Goal: Information Seeking & Learning: Learn about a topic

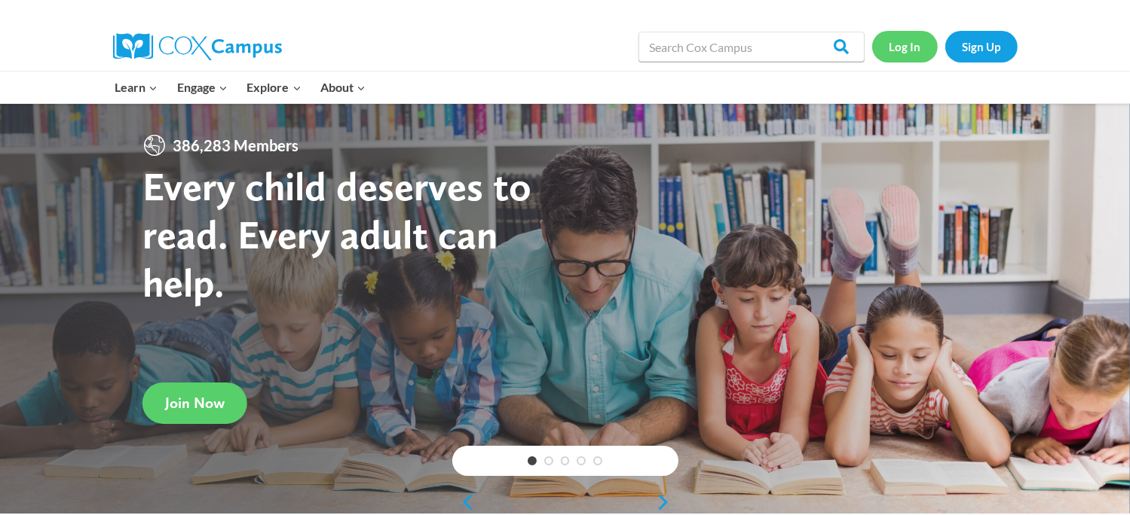
click at [892, 47] on link "Log In" at bounding box center [905, 46] width 66 height 31
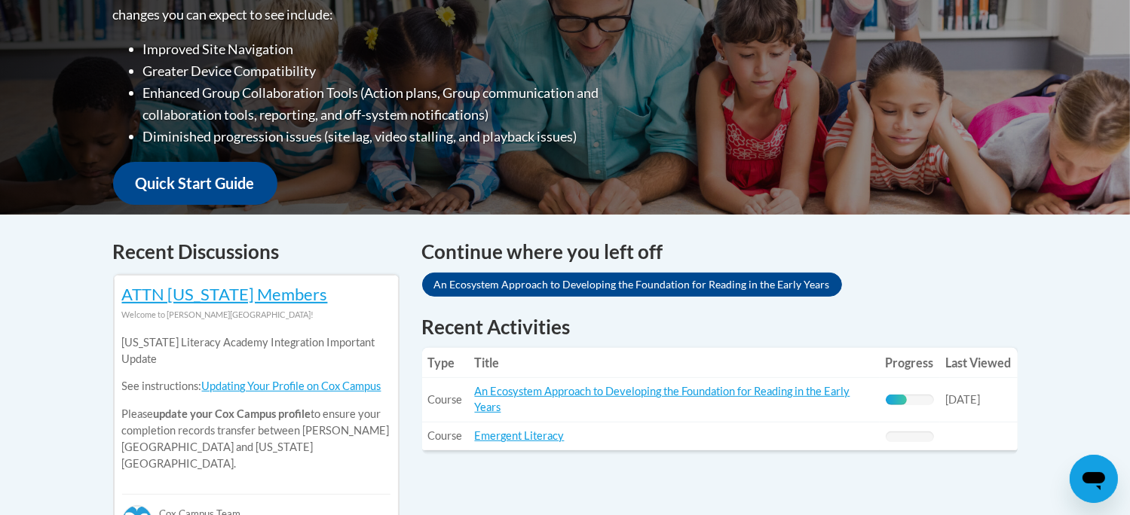
scroll to position [442, 0]
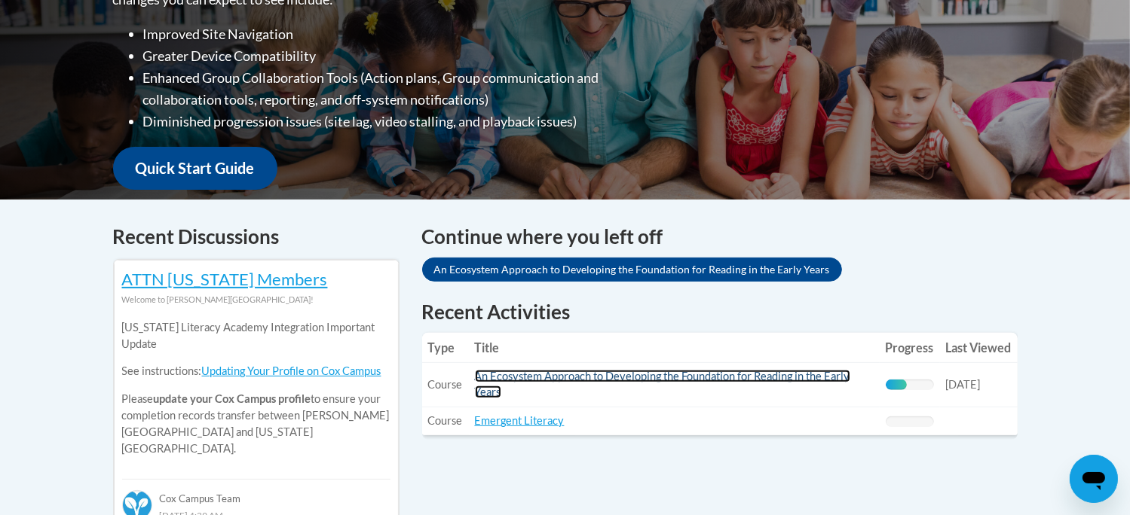
click at [803, 376] on link "An Ecosystem Approach to Developing the Foundation for Reading in the Early Yea…" at bounding box center [662, 384] width 375 height 29
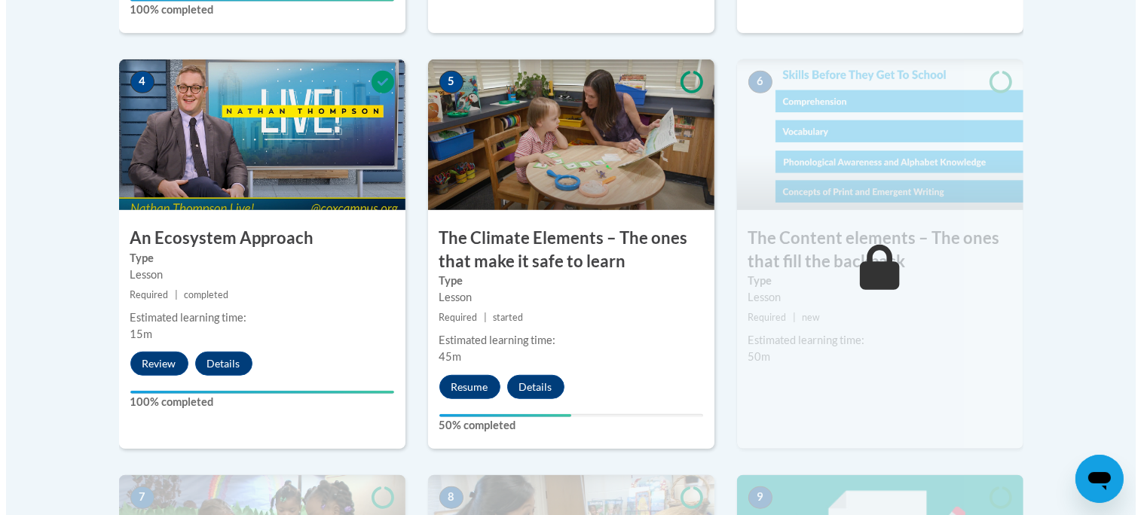
scroll to position [911, 0]
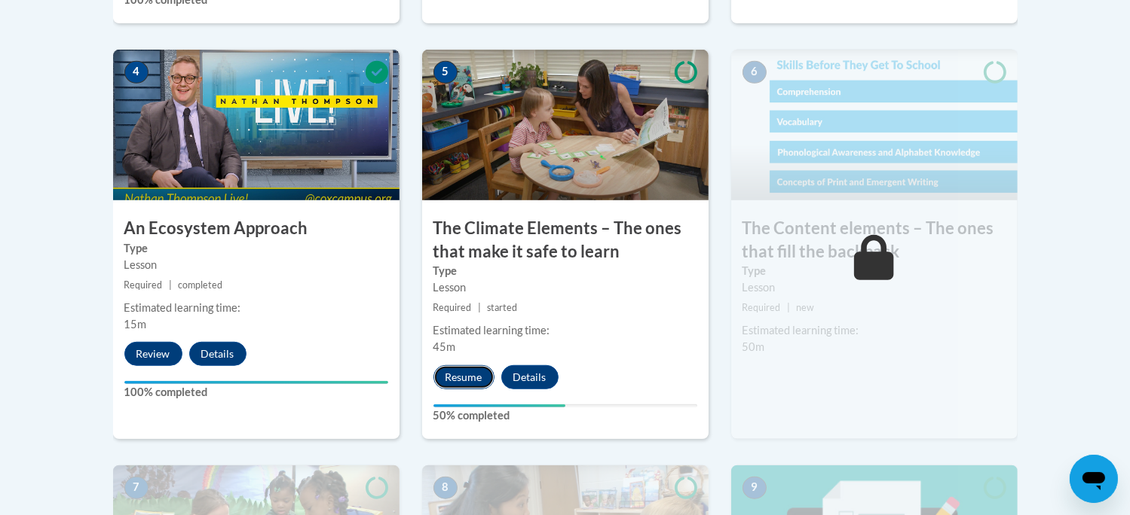
click at [457, 376] on button "Resume" at bounding box center [463, 377] width 61 height 24
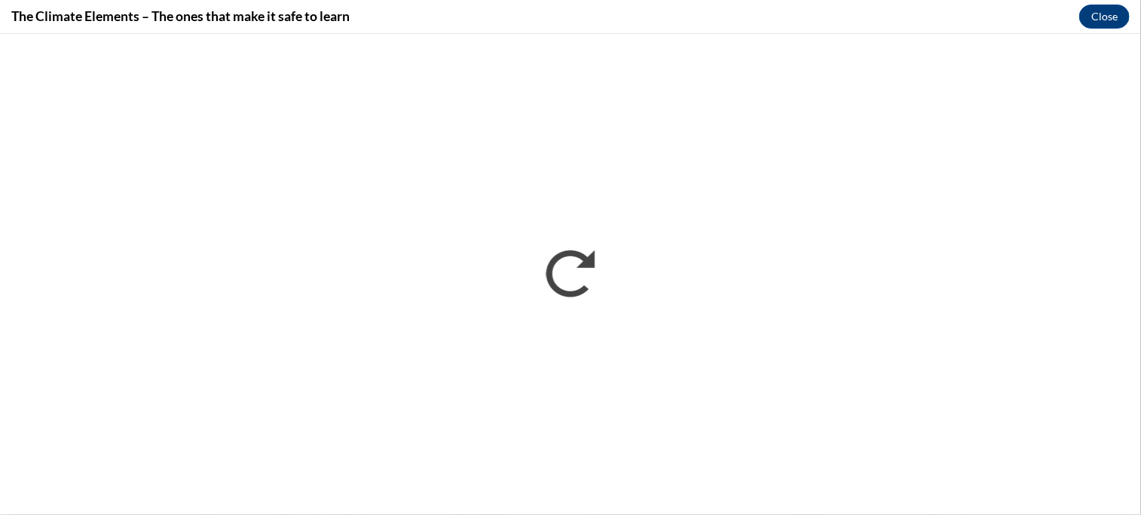
scroll to position [0, 0]
